Goal: Find specific page/section: Find specific page/section

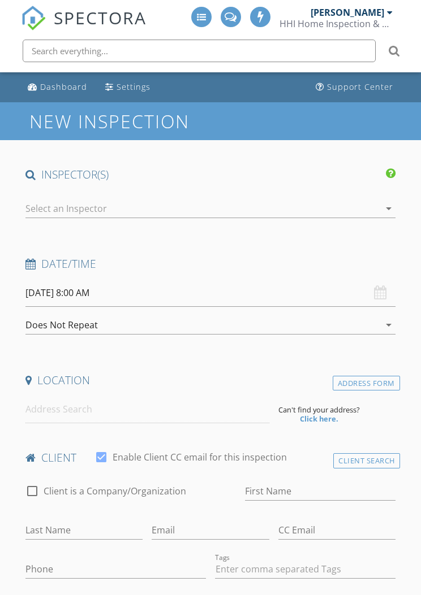
click at [174, 34] on li at bounding box center [210, 51] width 398 height 36
click at [161, 46] on input "text" at bounding box center [199, 51] width 353 height 23
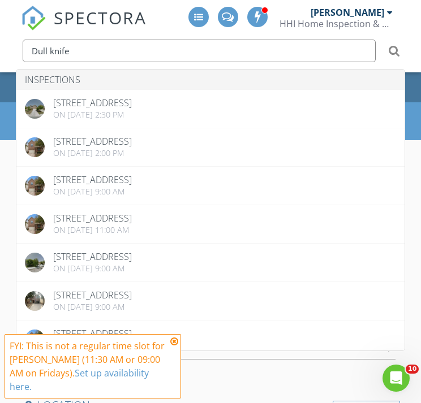
type input "Dull knife"
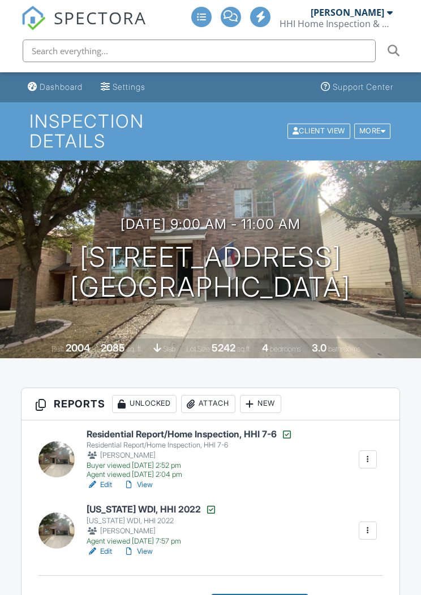
click at [142, 476] on div "Agent viewed 10/03/2022 2:04 pm" at bounding box center [189, 474] width 206 height 9
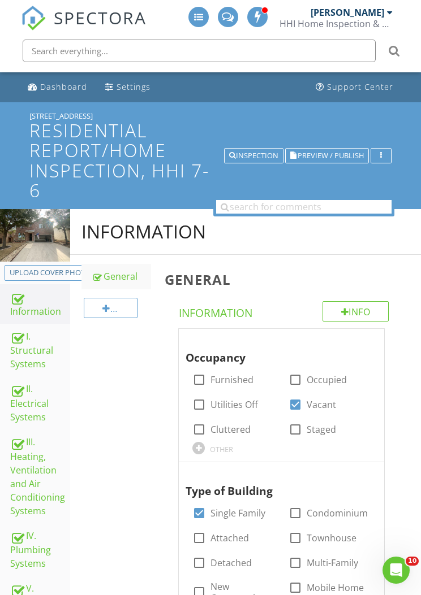
click at [339, 156] on span "Preview / Publish" at bounding box center [330, 155] width 66 height 7
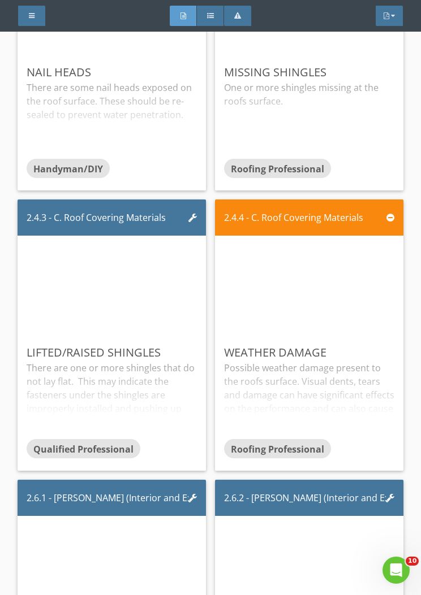
scroll to position [2981, 0]
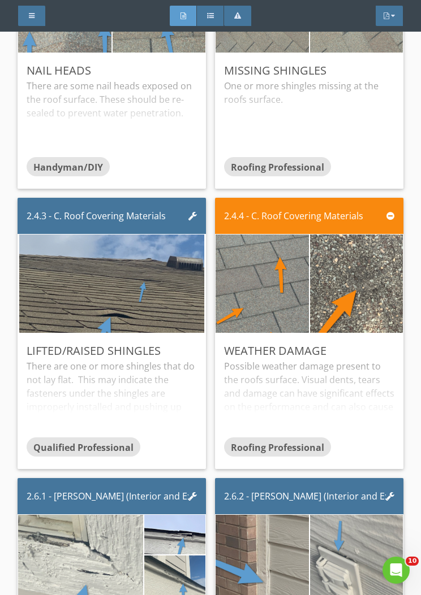
click at [339, 282] on img at bounding box center [356, 284] width 184 height 246
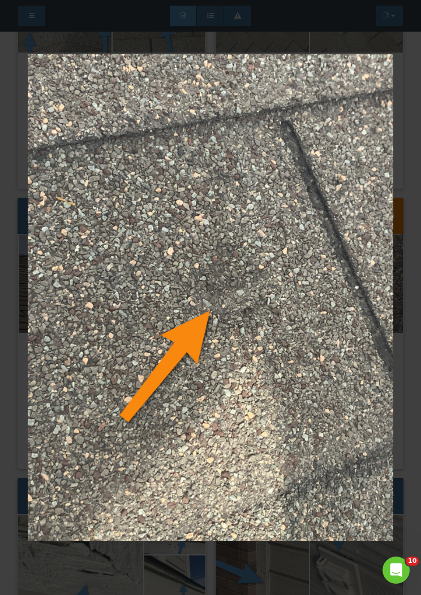
click at [306, 287] on img at bounding box center [210, 297] width 365 height 531
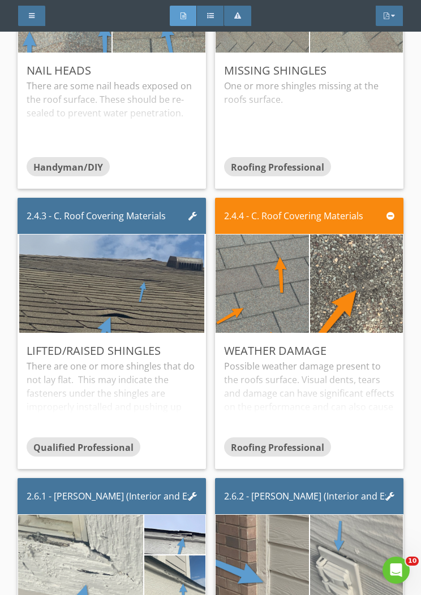
click at [289, 282] on img at bounding box center [262, 284] width 114 height 246
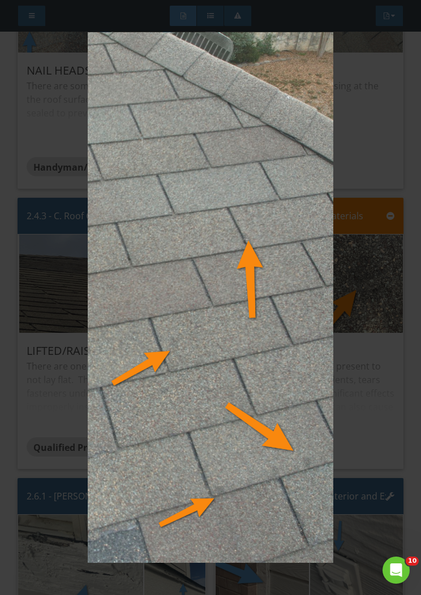
click at [287, 326] on img at bounding box center [210, 297] width 365 height 531
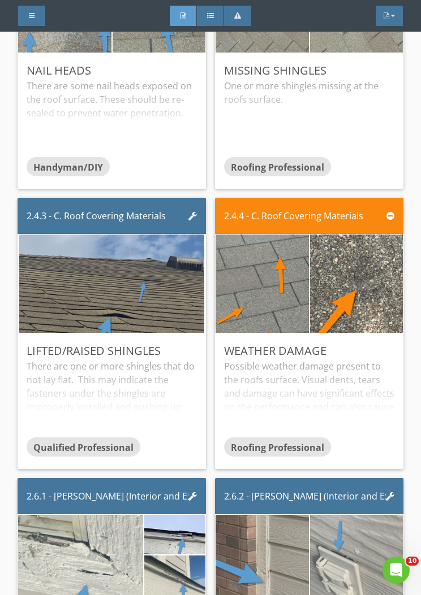
click at [292, 265] on img at bounding box center [262, 284] width 114 height 246
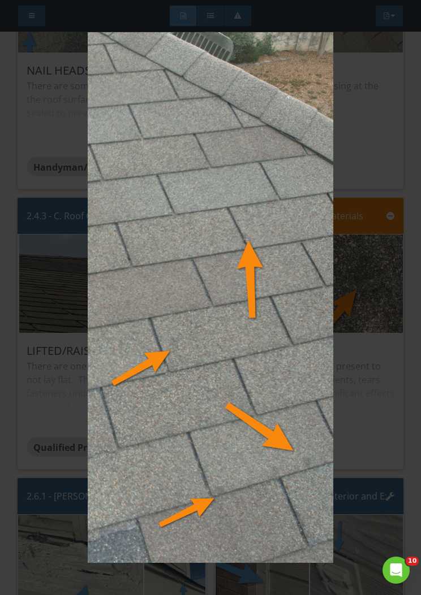
click at [285, 319] on img at bounding box center [210, 297] width 365 height 531
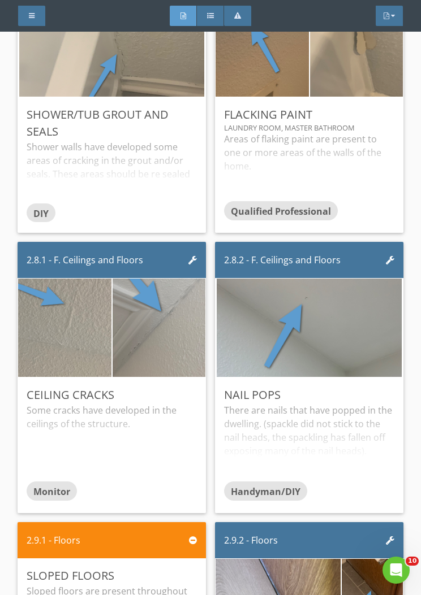
scroll to position [4357, 0]
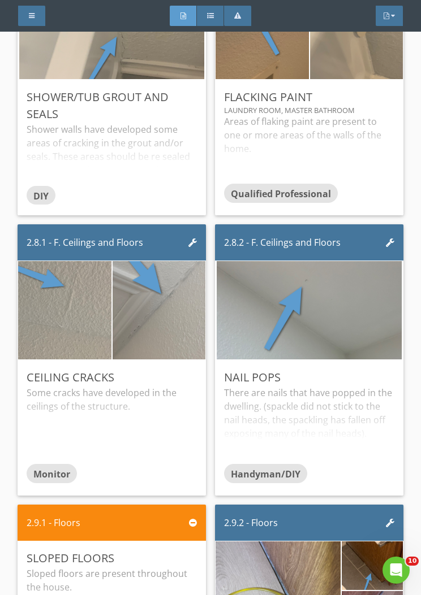
click at [187, 302] on img at bounding box center [159, 310] width 184 height 246
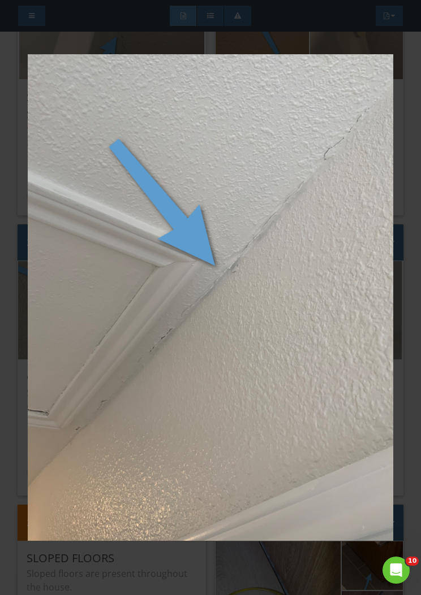
click at [221, 315] on img at bounding box center [210, 297] width 365 height 531
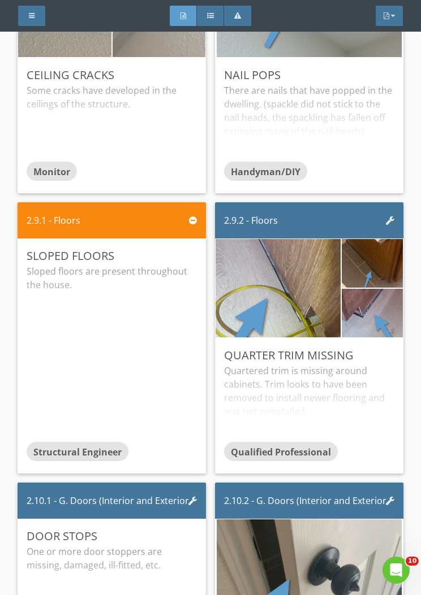
scroll to position [4658, 0]
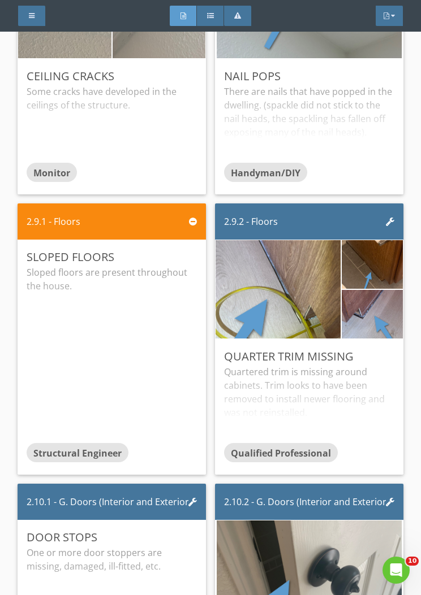
click at [296, 270] on img at bounding box center [277, 289] width 184 height 246
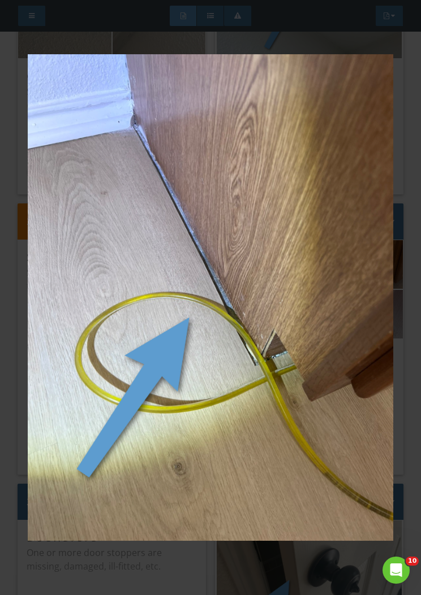
click at [303, 255] on img at bounding box center [210, 297] width 365 height 531
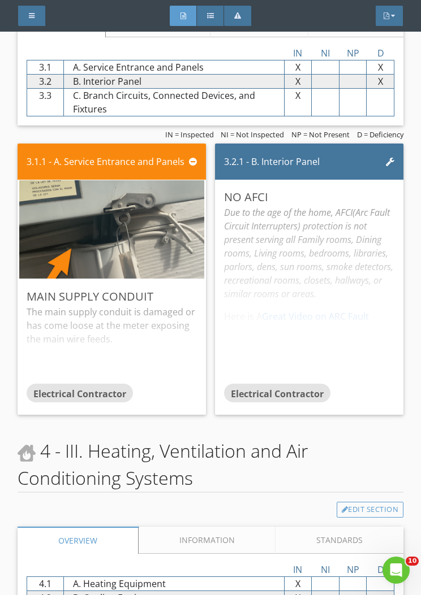
scroll to position [6324, 0]
